Goal: Find contact information: Find contact information

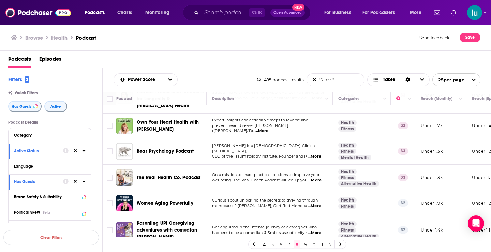
scroll to position [298, 0]
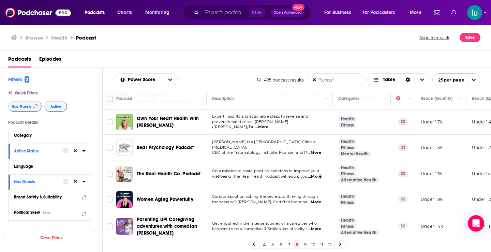
click at [320, 178] on span "...More" at bounding box center [315, 176] width 14 height 5
click at [316, 177] on span "...More" at bounding box center [315, 176] width 14 height 5
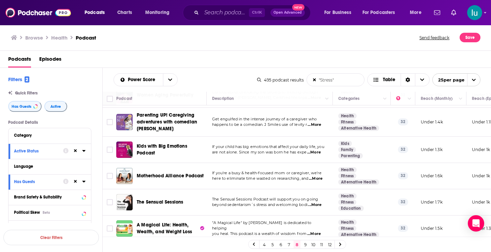
scroll to position [407, 0]
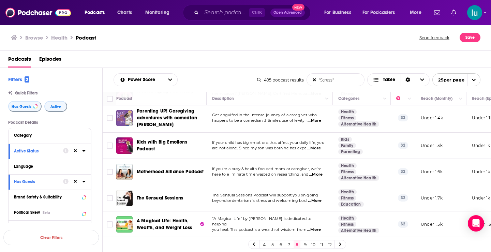
click at [322, 175] on span "...More" at bounding box center [316, 174] width 14 height 5
click at [317, 200] on span "...More" at bounding box center [315, 200] width 14 height 5
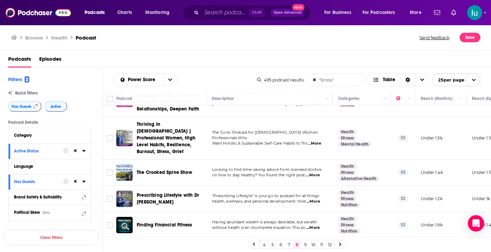
scroll to position [588, 0]
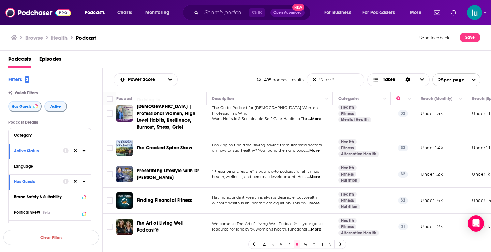
click at [316, 227] on span "...More" at bounding box center [315, 229] width 14 height 5
click at [339, 244] on icon at bounding box center [340, 245] width 3 height 4
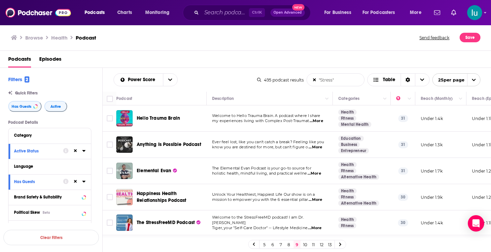
click at [317, 147] on span "...More" at bounding box center [316, 147] width 14 height 5
click at [315, 200] on span "...More" at bounding box center [316, 199] width 14 height 5
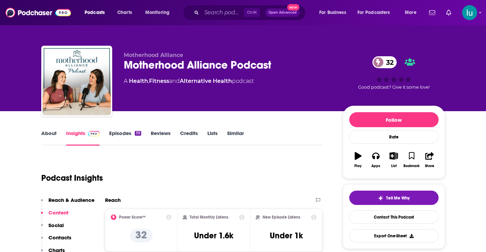
drag, startPoint x: 489, startPoint y: 23, endPoint x: 481, endPoint y: -29, distance: 51.8
click at [481, 0] on html "Podcasts Charts Monitoring Ctrl K Open Advanced New For Business For Podcasters…" at bounding box center [243, 126] width 486 height 252
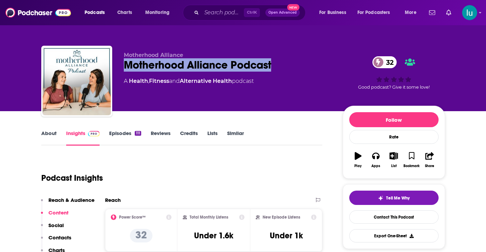
drag, startPoint x: 288, startPoint y: 66, endPoint x: 130, endPoint y: 65, distance: 157.9
click at [124, 65] on div "Motherhood Alliance Podcast 32" at bounding box center [228, 64] width 208 height 13
copy h2 "Motherhood Alliance Podcast"
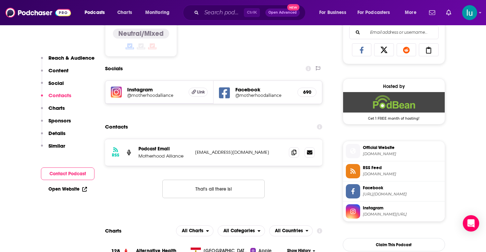
scroll to position [451, 0]
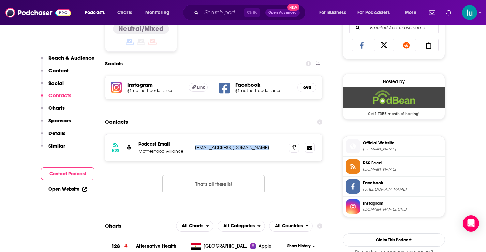
drag, startPoint x: 194, startPoint y: 149, endPoint x: 268, endPoint y: 148, distance: 73.7
click at [268, 148] on div "RSS Podcast Email Motherhood Alliance hello@motherhoodalliance.com hello@mother…" at bounding box center [214, 147] width 218 height 27
copy p "hello@motherhoodalliance.com"
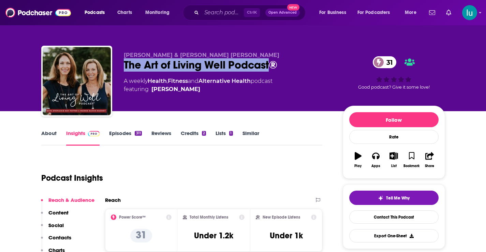
drag, startPoint x: 123, startPoint y: 63, endPoint x: 270, endPoint y: 62, distance: 147.0
click at [270, 62] on div "The Art of Living Well Podcast® 31" at bounding box center [228, 64] width 208 height 13
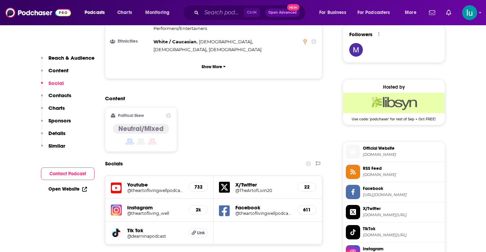
scroll to position [510, 0]
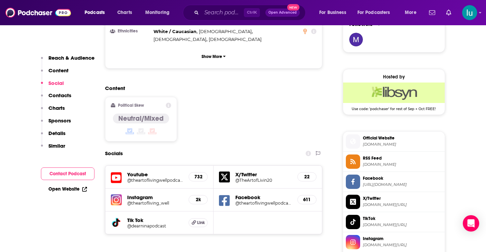
drag, startPoint x: 194, startPoint y: 239, endPoint x: 275, endPoint y: 238, distance: 81.2
copy p "theartoflivingwellpodcast@gmail.com"
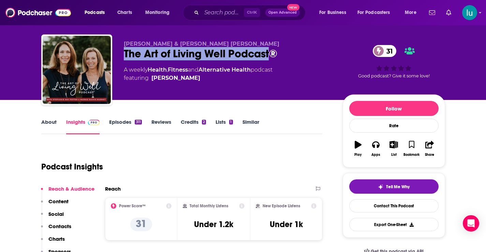
scroll to position [0, 0]
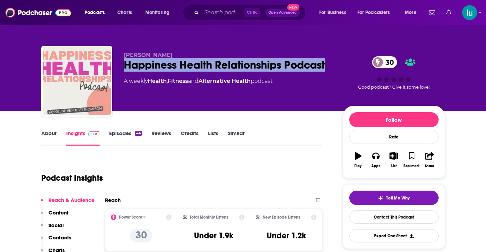
drag, startPoint x: 123, startPoint y: 62, endPoint x: 326, endPoint y: 68, distance: 203.0
click at [326, 68] on div "Angeline Hennessy-Thompson Happiness Health Relationships Podcast 30 A weekly H…" at bounding box center [243, 83] width 404 height 74
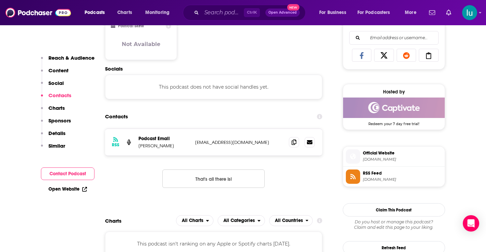
scroll to position [484, 0]
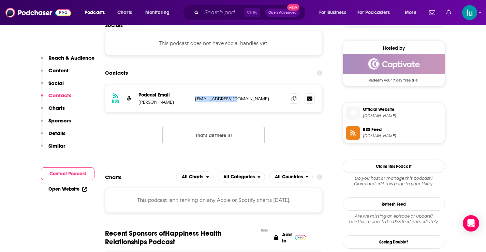
drag, startPoint x: 238, startPoint y: 98, endPoint x: 202, endPoint y: 104, distance: 36.7
click at [193, 104] on div "RSS Podcast Email Angeline Hennessy-Thompson haphr@outlook.com haphr@outlook.com" at bounding box center [214, 98] width 218 height 27
copy p "haphr@outlook.com"
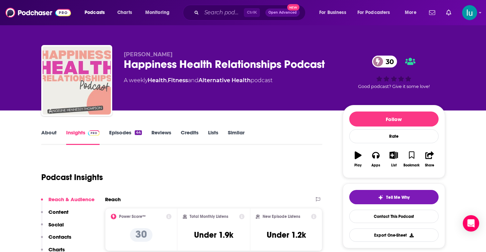
scroll to position [0, 0]
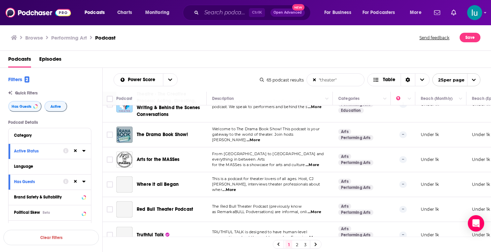
scroll to position [1135, 0]
click at [236, 187] on span "...More" at bounding box center [229, 189] width 14 height 5
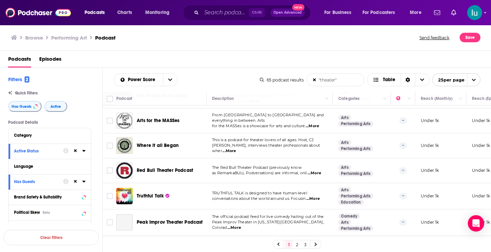
scroll to position [1184, 0]
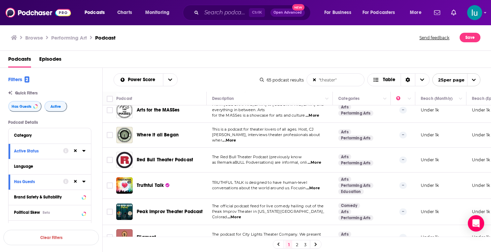
click at [314, 243] on link at bounding box center [315, 244] width 11 height 8
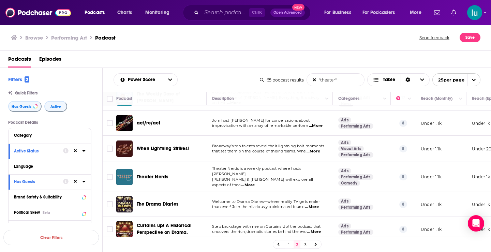
scroll to position [81, 0]
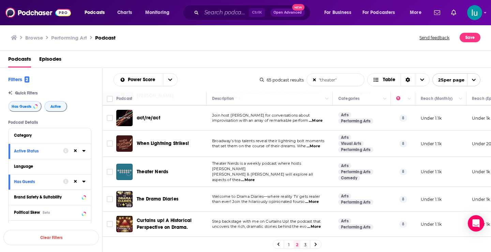
click at [255, 177] on span "...More" at bounding box center [248, 179] width 14 height 5
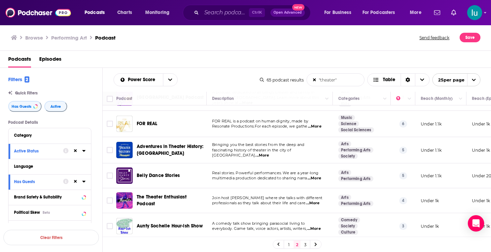
scroll to position [251, 0]
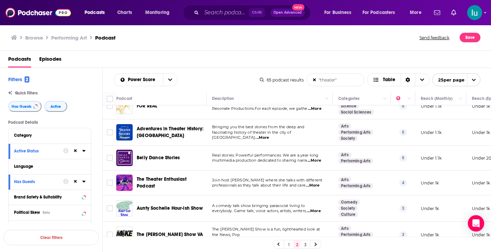
click at [318, 183] on span "...More" at bounding box center [313, 185] width 14 height 5
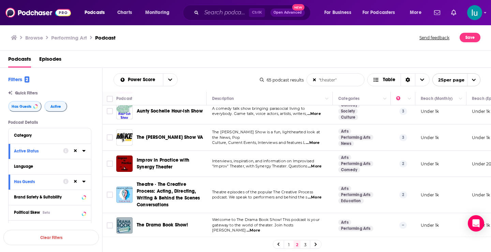
scroll to position [350, 0]
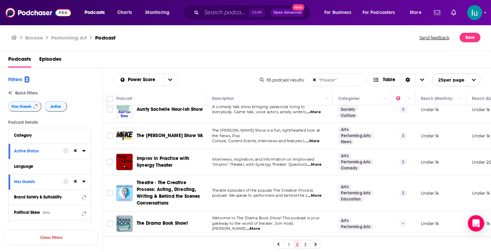
click at [319, 193] on span "...More" at bounding box center [315, 195] width 14 height 5
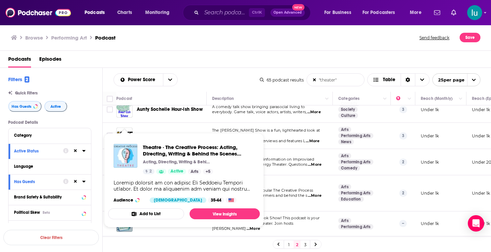
drag, startPoint x: 124, startPoint y: 188, endPoint x: 117, endPoint y: 154, distance: 35.1
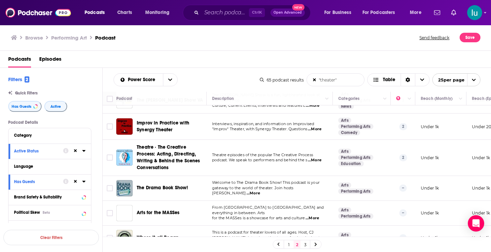
scroll to position [394, 0]
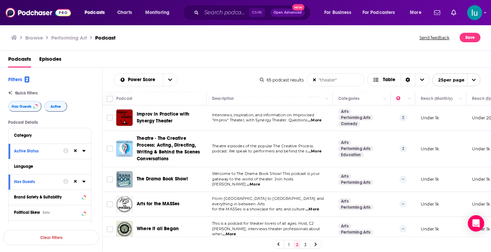
click at [313, 207] on span "...More" at bounding box center [313, 209] width 14 height 5
click at [236, 232] on span "...More" at bounding box center [229, 234] width 14 height 5
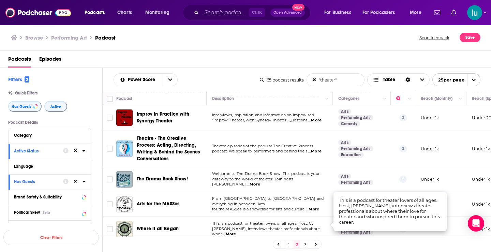
click at [236, 232] on span "...More" at bounding box center [229, 234] width 14 height 5
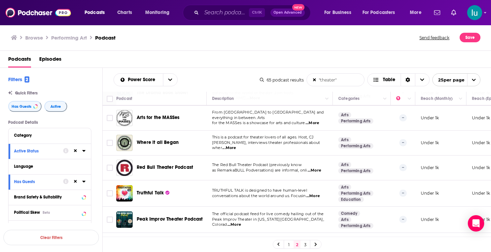
scroll to position [525, 0]
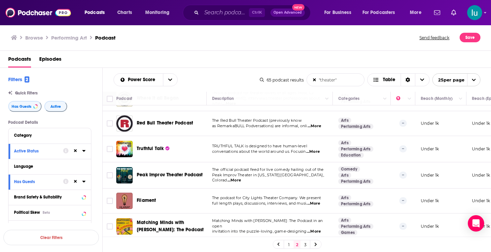
click at [314, 245] on link at bounding box center [315, 244] width 11 height 8
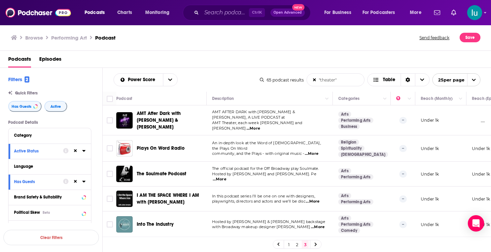
click at [316, 199] on span "...More" at bounding box center [313, 201] width 14 height 5
click at [322, 224] on span "...More" at bounding box center [318, 226] width 14 height 5
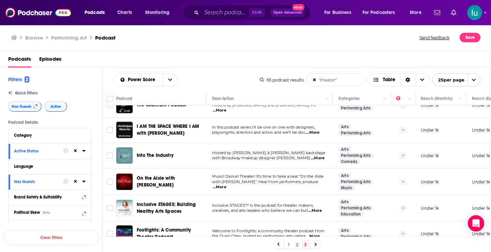
scroll to position [71, 0]
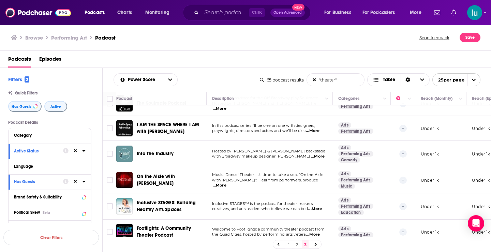
click at [226, 183] on span "...More" at bounding box center [220, 185] width 14 height 5
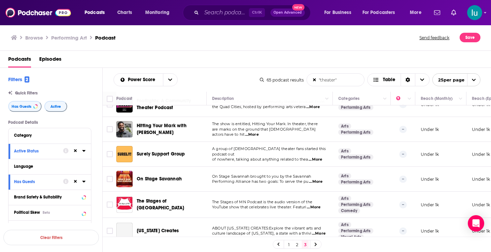
scroll to position [206, 0]
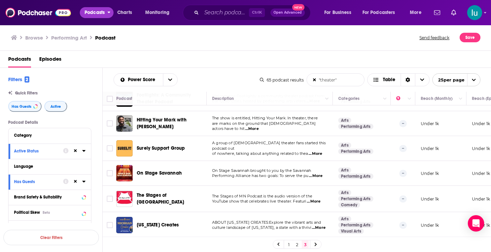
click at [90, 11] on span "Podcasts" at bounding box center [95, 13] width 20 height 10
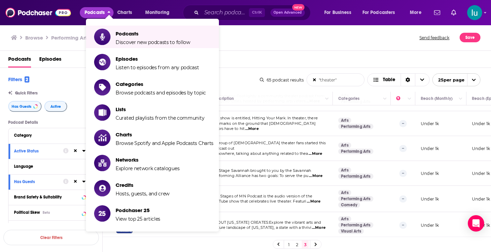
click at [236, 35] on span "Podcasts Discover new podcasts to follow Episodes Listen to episodes from any p…" at bounding box center [174, 127] width 133 height 217
click at [256, 49] on div "Browse Performing Art Podcast Send feedback Save" at bounding box center [246, 38] width 492 height 26
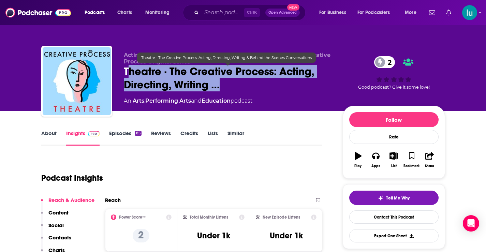
drag, startPoint x: 127, startPoint y: 68, endPoint x: 223, endPoint y: 84, distance: 97.4
click at [223, 84] on span "Theatre · The Creative Process: Acting, Directing, Writing …" at bounding box center [228, 78] width 208 height 27
copy h2 "heatre · The Creative Process: Acting, Directing, Writing …"
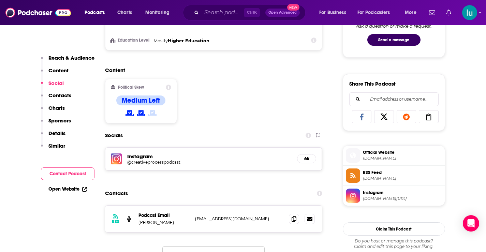
scroll to position [447, 0]
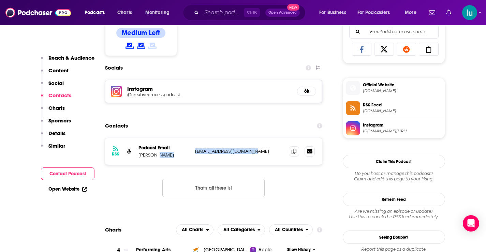
drag, startPoint x: 252, startPoint y: 150, endPoint x: 211, endPoint y: 157, distance: 40.8
click at [0, 0] on div "Podcast Email Mia Funk mia@creativeprocess.info mia@creativeprocess.info" at bounding box center [0, 0] width 0 height 0
copy div "mia@creativeprocess.info"
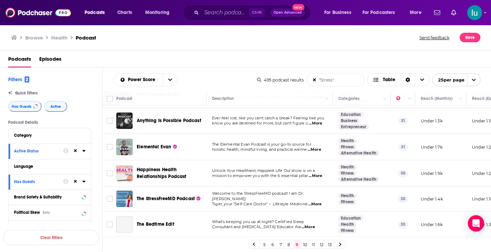
scroll to position [64, 0]
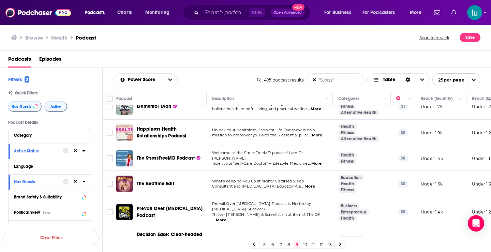
click at [317, 161] on span "...More" at bounding box center [315, 163] width 14 height 5
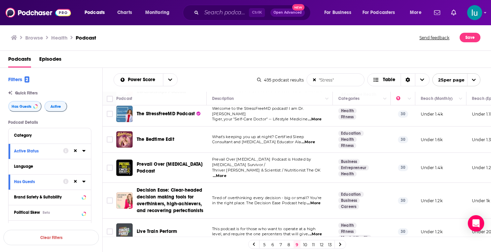
click at [226, 173] on span "...More" at bounding box center [220, 175] width 14 height 5
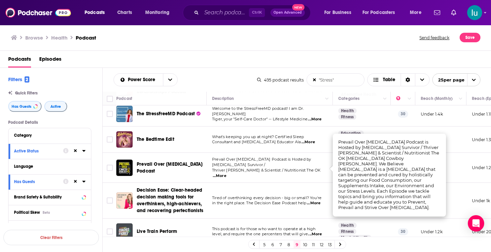
click at [226, 173] on span "...More" at bounding box center [220, 175] width 14 height 5
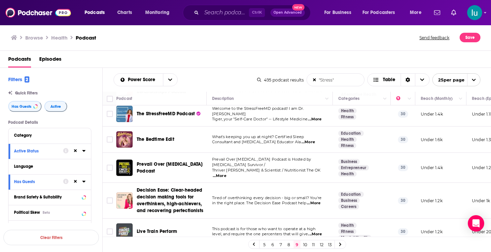
click at [318, 201] on span "...More" at bounding box center [314, 203] width 14 height 5
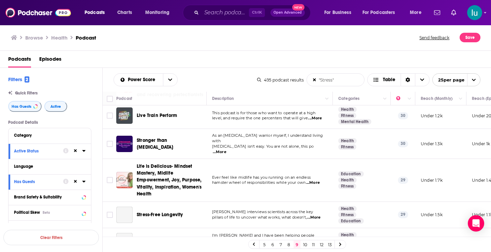
scroll to position [226, 0]
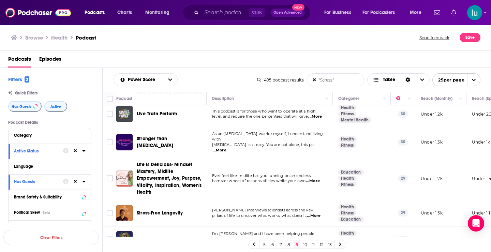
click at [312, 178] on span "...More" at bounding box center [313, 180] width 14 height 5
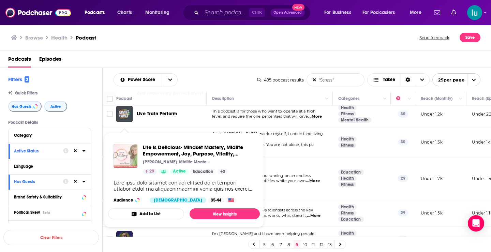
drag, startPoint x: 123, startPoint y: 167, endPoint x: 120, endPoint y: 159, distance: 7.9
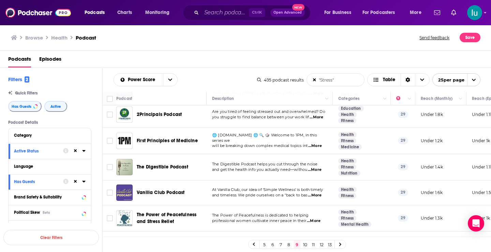
scroll to position [379, 0]
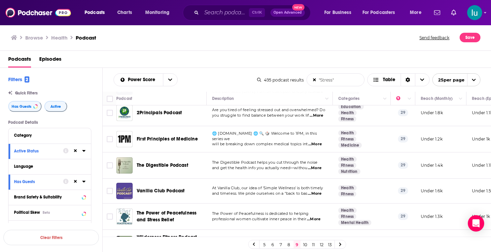
click at [315, 191] on span "...More" at bounding box center [315, 193] width 14 height 5
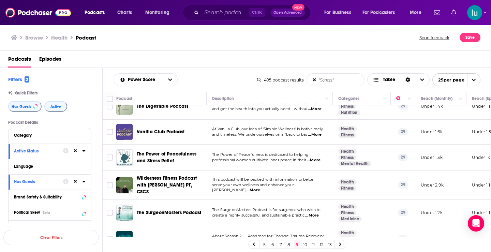
click at [316, 158] on span "...More" at bounding box center [314, 160] width 14 height 5
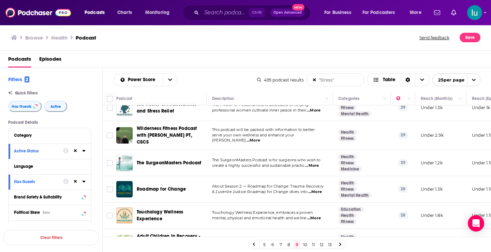
scroll to position [510, 0]
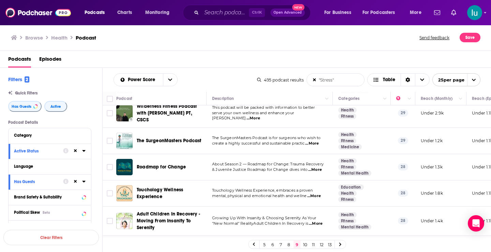
click at [316, 193] on span "...More" at bounding box center [314, 195] width 14 height 5
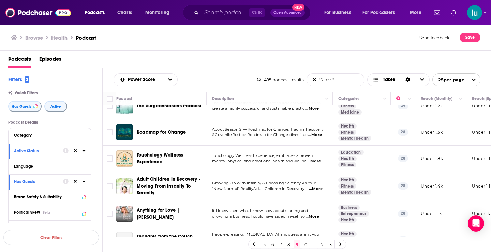
scroll to position [552, 0]
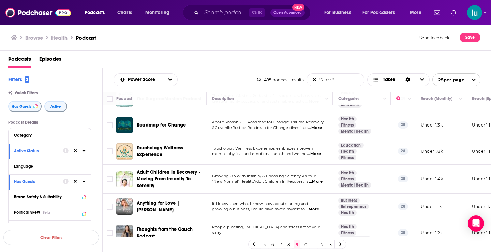
click at [319, 236] on span "...More" at bounding box center [314, 238] width 14 height 5
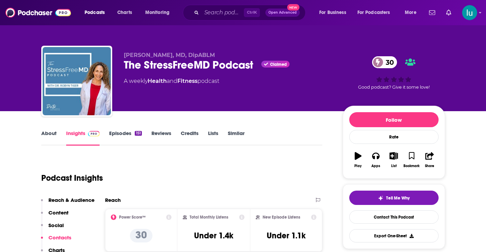
click at [119, 134] on link "Episodes 151" at bounding box center [125, 138] width 32 height 16
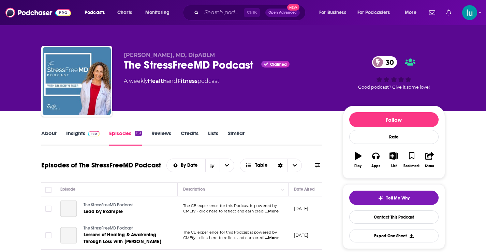
scroll to position [146, 0]
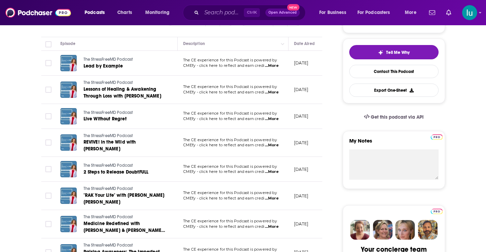
click at [272, 171] on span "...More" at bounding box center [272, 171] width 14 height 5
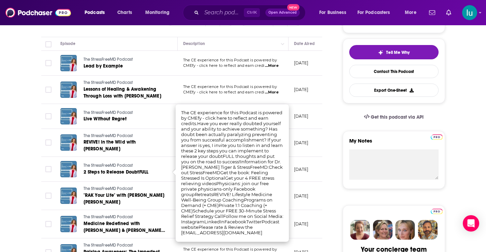
click at [305, 152] on td "[DATE]" at bounding box center [311, 143] width 44 height 28
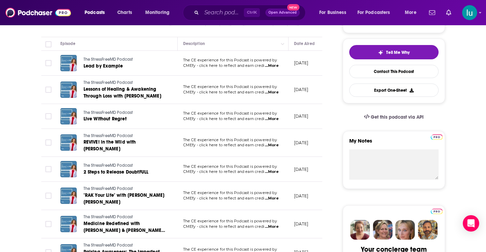
click at [274, 118] on span "...More" at bounding box center [272, 118] width 14 height 5
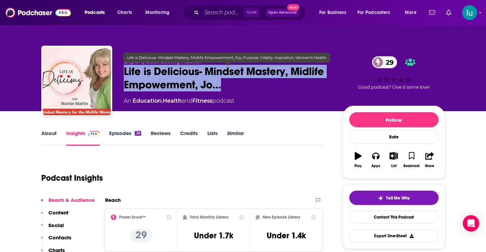
drag, startPoint x: 125, startPoint y: 68, endPoint x: 225, endPoint y: 84, distance: 102.0
click at [225, 84] on span "Life is Delicious- Mindset Mastery, Midlife Empowerment, Jo…" at bounding box center [228, 78] width 208 height 27
copy h2 "Life is Delicious- Mindset Mastery, Midlife Empowerment, Jo…"
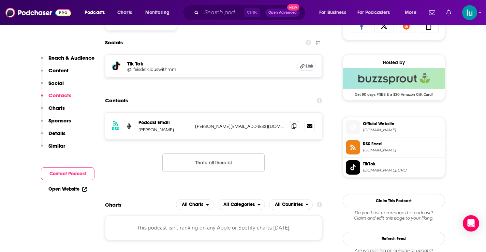
scroll to position [479, 0]
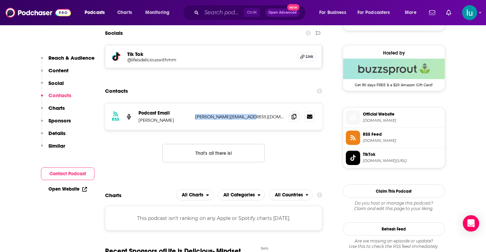
drag, startPoint x: 194, startPoint y: 117, endPoint x: 255, endPoint y: 119, distance: 61.4
click at [255, 119] on div "RSS Podcast Email Marnie Martin marnie@marniemartin.com marnie@marniemartin.com" at bounding box center [214, 116] width 218 height 27
copy p "marnie@marniemartin.com"
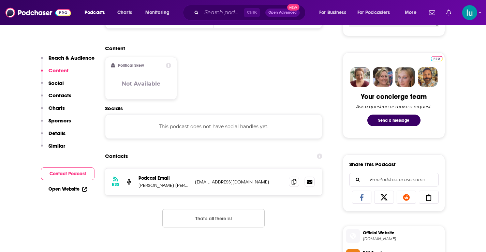
scroll to position [313, 0]
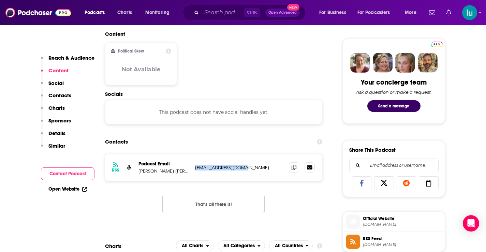
drag, startPoint x: 247, startPoint y: 168, endPoint x: 193, endPoint y: 166, distance: 53.9
click at [193, 166] on div "RSS Podcast Email [PERSON_NAME] [PERSON_NAME] [EMAIL_ADDRESS][DOMAIN_NAME] [EMA…" at bounding box center [214, 167] width 218 height 27
copy p "[EMAIL_ADDRESS][DOMAIN_NAME]"
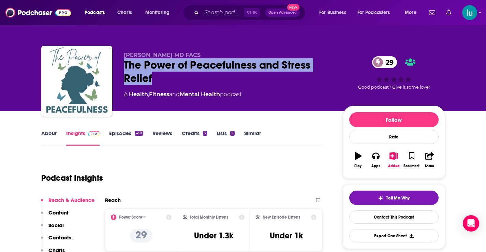
drag, startPoint x: 123, startPoint y: 61, endPoint x: 155, endPoint y: 82, distance: 38.1
click at [155, 82] on div "[PERSON_NAME] MD FACS The Power of Peacefulness and Stress Relief 29 A Health ,…" at bounding box center [243, 83] width 404 height 74
click at [154, 81] on div "The Power of Peacefulness and Stress Relief 29" at bounding box center [228, 71] width 208 height 27
copy h2 "The Power of Peacefulness and Stress Relief"
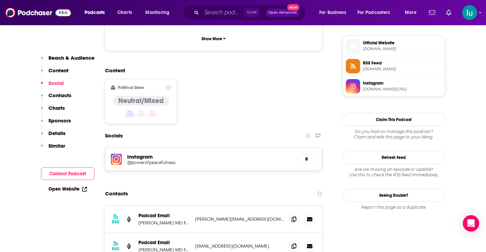
scroll to position [494, 0]
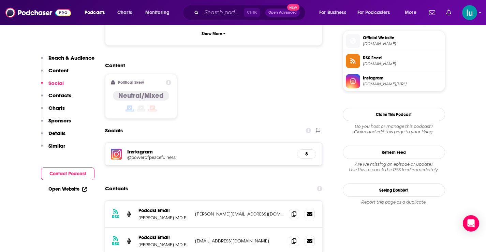
drag, startPoint x: 245, startPoint y: 186, endPoint x: 201, endPoint y: 192, distance: 44.4
click at [194, 201] on div "RSS Podcast Email [PERSON_NAME] MD FACS [PERSON_NAME][EMAIL_ADDRESS][DOMAIN_NAM…" at bounding box center [214, 214] width 218 height 27
copy p "[PERSON_NAME][EMAIL_ADDRESS][DOMAIN_NAME]"
drag, startPoint x: 247, startPoint y: 213, endPoint x: 208, endPoint y: 217, distance: 39.1
click at [195, 228] on div "RSS Podcast Email [PERSON_NAME] MD FACS [EMAIL_ADDRESS][DOMAIN_NAME] [EMAIL_ADD…" at bounding box center [214, 241] width 218 height 27
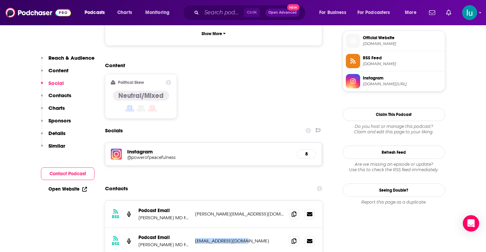
copy p "[EMAIL_ADDRESS][DOMAIN_NAME]"
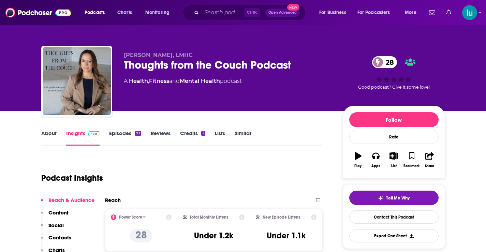
click at [120, 132] on link "Episodes 93" at bounding box center [125, 138] width 32 height 16
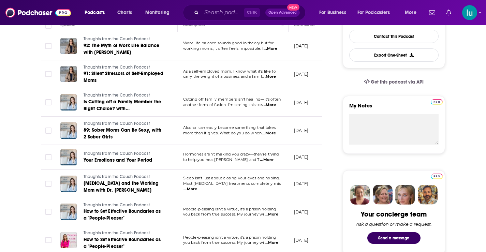
scroll to position [182, 0]
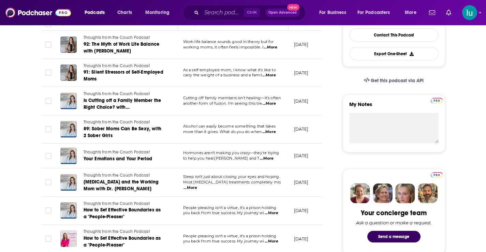
click at [275, 132] on span "...More" at bounding box center [269, 131] width 14 height 5
click at [197, 185] on span "...More" at bounding box center [191, 187] width 14 height 5
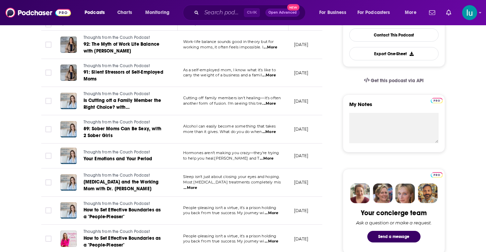
click at [273, 211] on span "...More" at bounding box center [272, 212] width 14 height 5
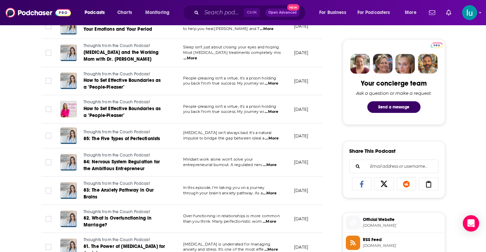
scroll to position [315, 0]
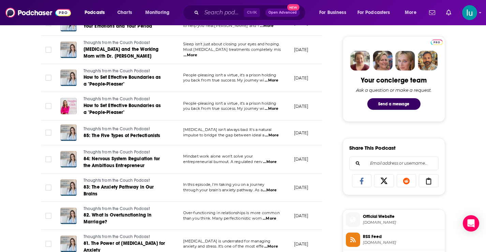
click at [274, 190] on span "...More" at bounding box center [270, 190] width 14 height 5
click at [299, 177] on td "[DATE]" at bounding box center [311, 188] width 44 height 28
click at [273, 246] on span "...More" at bounding box center [271, 246] width 14 height 5
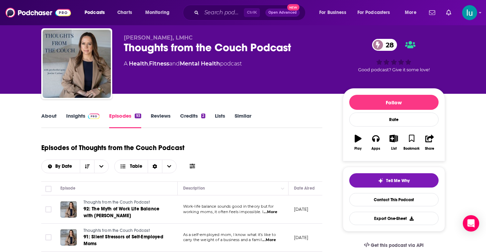
scroll to position [12, 0]
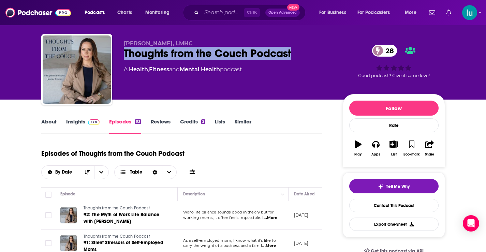
drag, startPoint x: 126, startPoint y: 53, endPoint x: 305, endPoint y: 55, distance: 178.7
click at [305, 55] on div "Thoughts from the Couch Podcast 28" at bounding box center [228, 53] width 208 height 13
copy h2 "Thoughts from the Couch Podcast"
click at [76, 120] on link "Insights" at bounding box center [83, 126] width 34 height 16
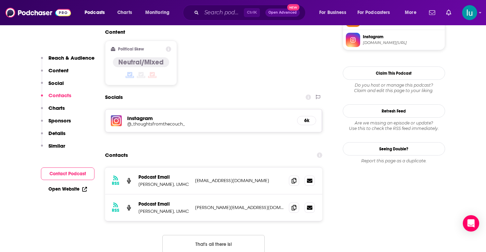
scroll to position [550, 0]
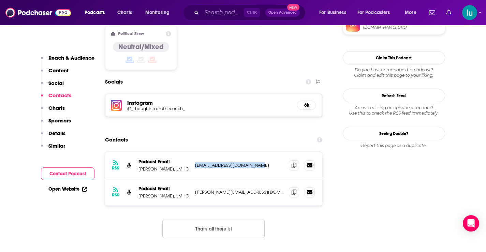
drag, startPoint x: 261, startPoint y: 139, endPoint x: 193, endPoint y: 140, distance: 67.5
click at [192, 152] on div "RSS Podcast Email [PERSON_NAME], LMHC [EMAIL_ADDRESS][DOMAIN_NAME] [EMAIL_ADDRE…" at bounding box center [214, 165] width 218 height 27
copy p "[EMAIL_ADDRESS][DOMAIN_NAME]"
drag, startPoint x: 262, startPoint y: 166, endPoint x: 192, endPoint y: 167, distance: 69.3
click at [192, 179] on div "RSS Podcast Email [PERSON_NAME], LMHC [PERSON_NAME][EMAIL_ADDRESS][DOMAIN_NAME]…" at bounding box center [214, 192] width 218 height 27
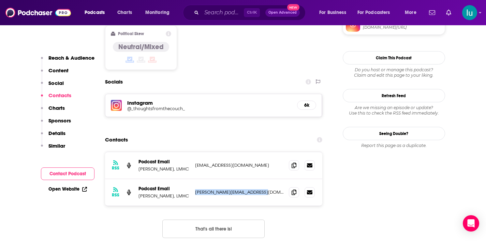
copy p "[PERSON_NAME][EMAIL_ADDRESS][DOMAIN_NAME]"
